Goal: Task Accomplishment & Management: Complete application form

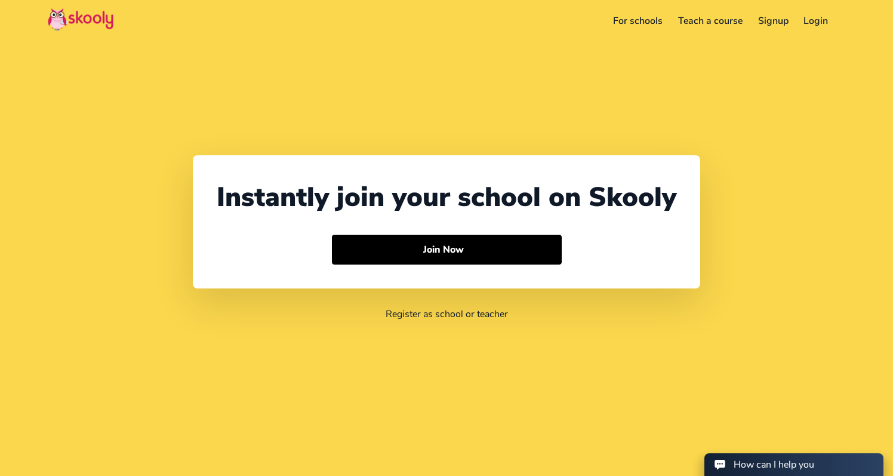
select select "91"
select select "[GEOGRAPHIC_DATA]"
select select "[GEOGRAPHIC_DATA]/[GEOGRAPHIC_DATA]"
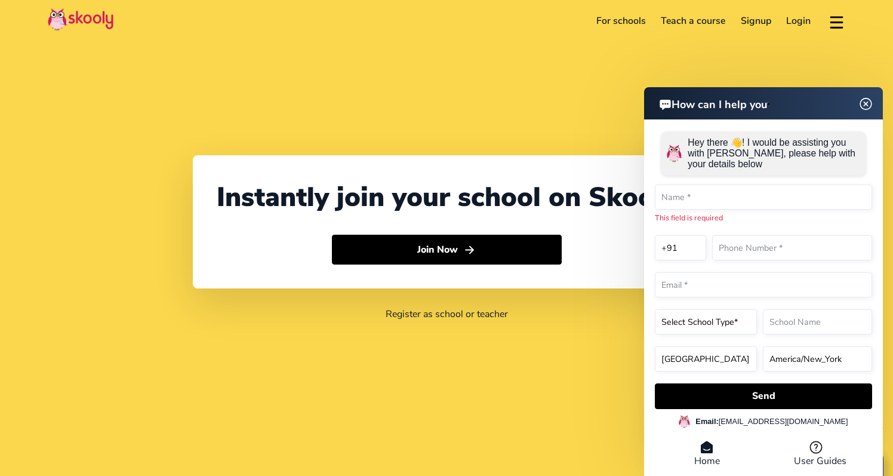
click at [868, 109] on header "How can I help you" at bounding box center [763, 103] width 239 height 32
click at [866, 100] on img at bounding box center [866, 103] width 23 height 15
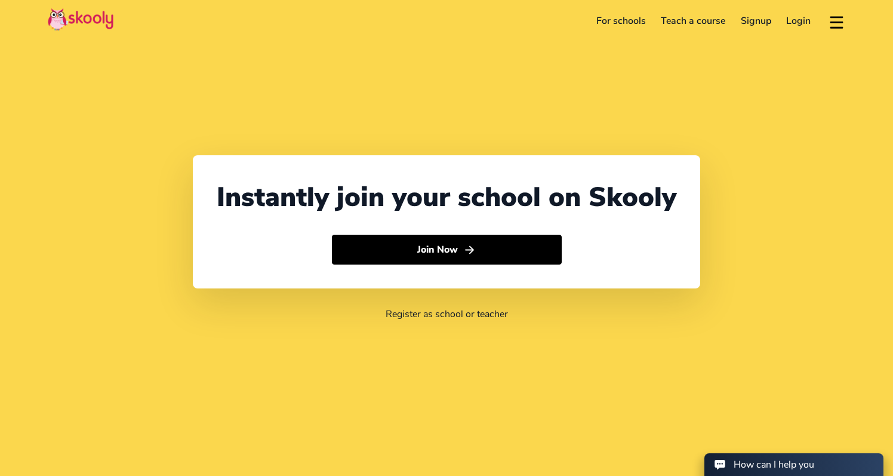
click at [689, 23] on link "Teach a course" at bounding box center [693, 20] width 80 height 19
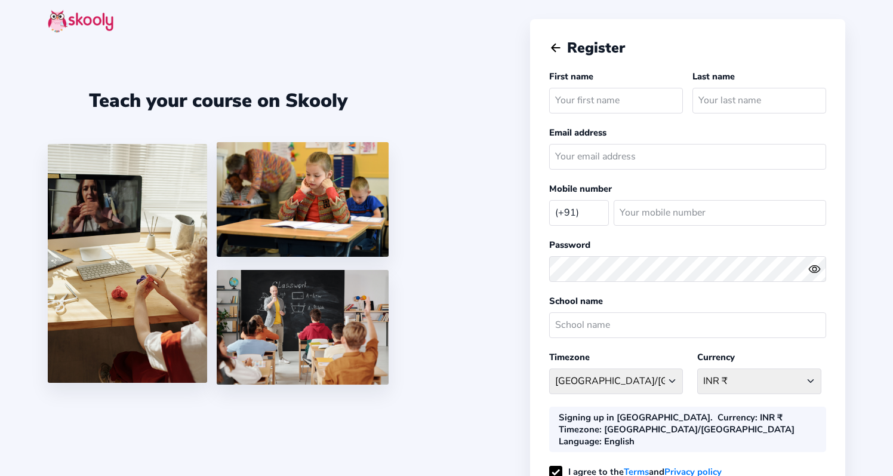
select select "IN"
click at [99, 25] on img at bounding box center [81, 21] width 66 height 23
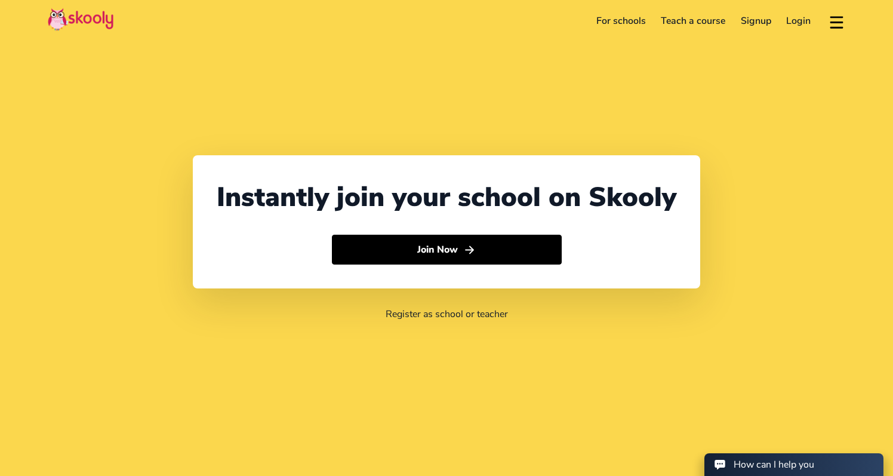
select select "91"
select select "[GEOGRAPHIC_DATA]"
select select "[GEOGRAPHIC_DATA]/[GEOGRAPHIC_DATA]"
click at [619, 23] on link "For schools" at bounding box center [621, 20] width 65 height 19
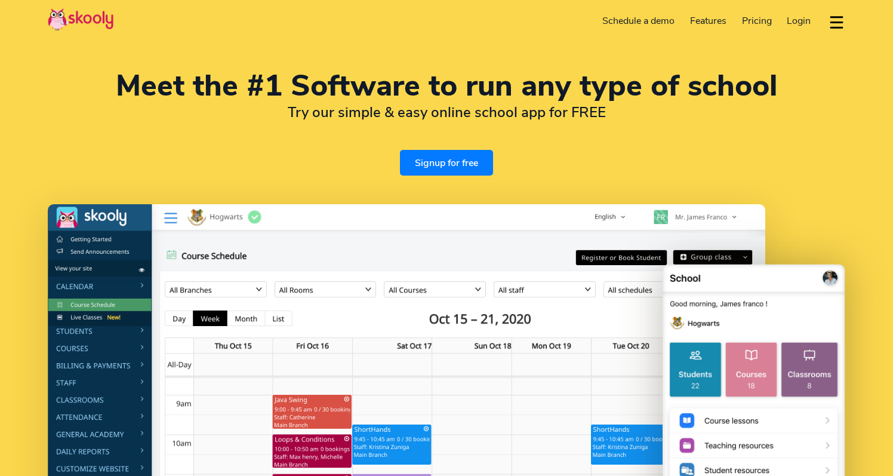
select select "en"
select select "91"
select select "[GEOGRAPHIC_DATA]"
select select "[GEOGRAPHIC_DATA]/[GEOGRAPHIC_DATA]"
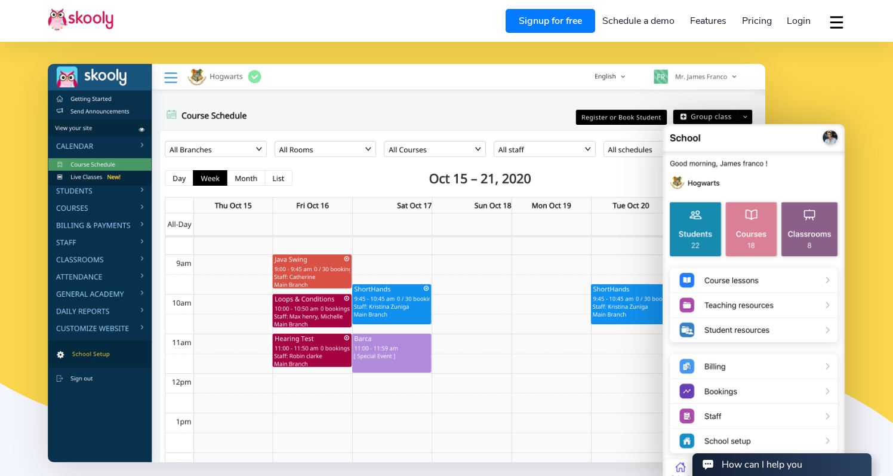
scroll to position [142, 0]
